Goal: Transaction & Acquisition: Book appointment/travel/reservation

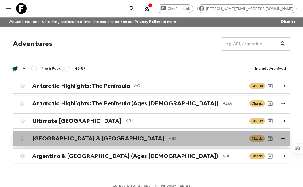
click at [54, 137] on h2 "[GEOGRAPHIC_DATA] & [GEOGRAPHIC_DATA]" at bounding box center [98, 138] width 132 height 7
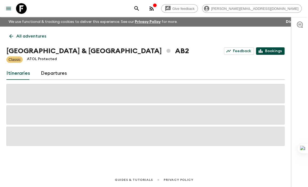
click at [273, 51] on link "Bookings" at bounding box center [270, 50] width 29 height 7
